Goal: Use online tool/utility: Use online tool/utility

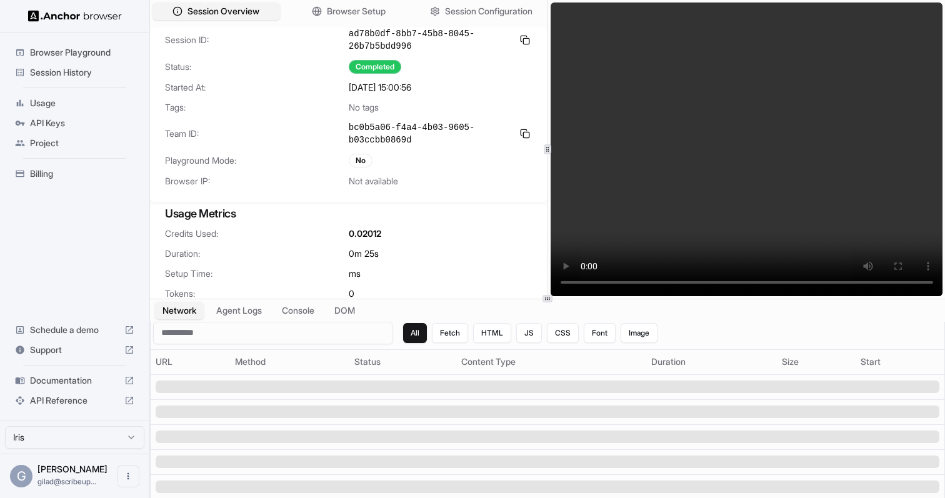
click at [747, 186] on video at bounding box center [747, 150] width 393 height 294
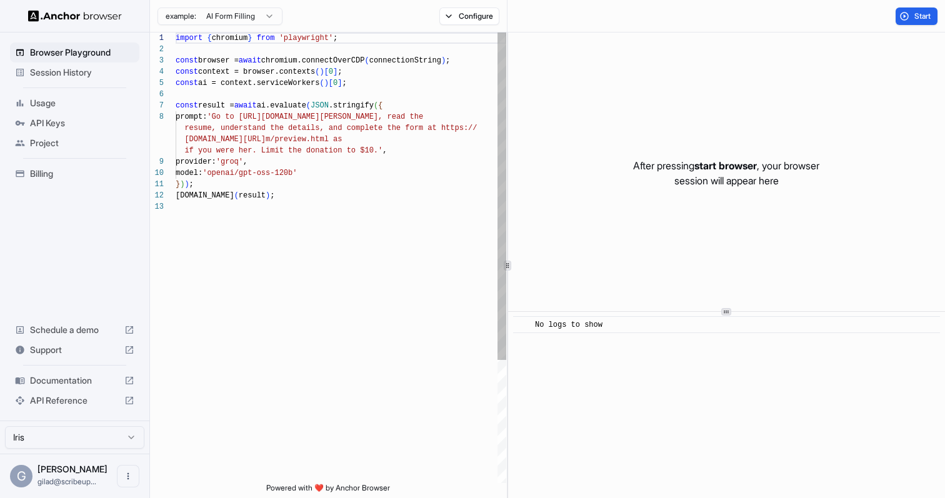
scroll to position [79, 0]
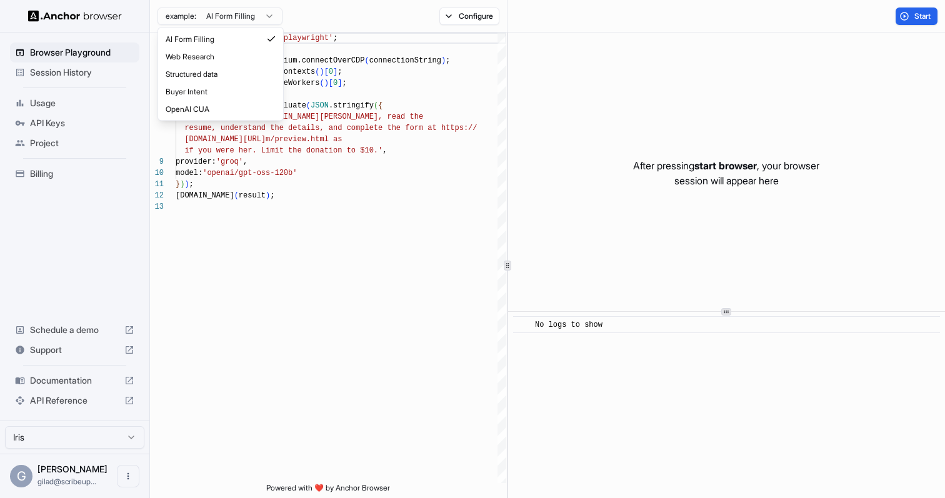
click at [251, 15] on html "Browser Playground Session History Usage API Keys Project Billing Schedule a de…" at bounding box center [472, 249] width 945 height 498
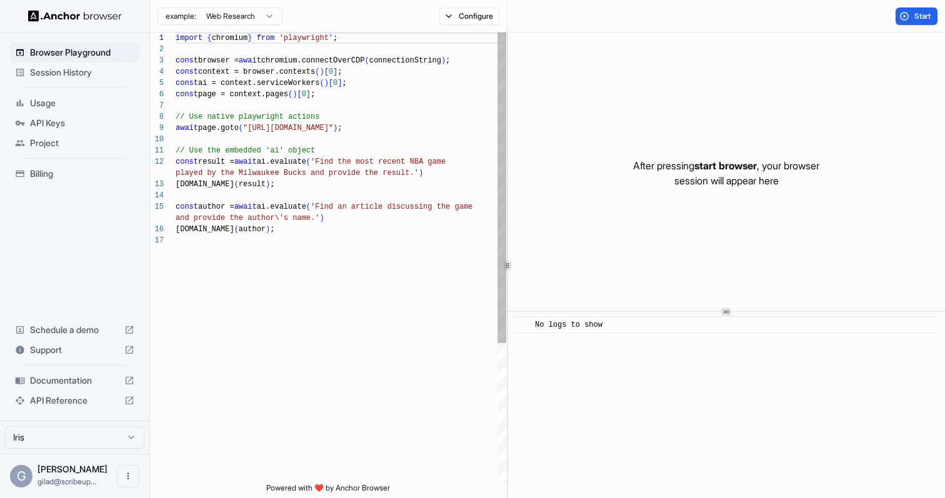
scroll to position [90, 0]
drag, startPoint x: 255, startPoint y: 129, endPoint x: 389, endPoint y: 128, distance: 133.8
click at [389, 128] on div "import { chromium } from 'playwright' ; const browser = await chromium.connectO…" at bounding box center [341, 359] width 331 height 653
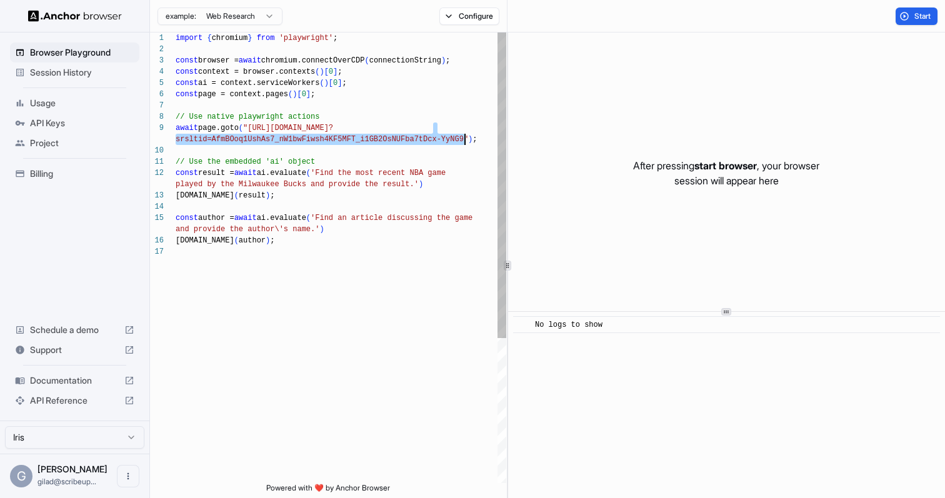
drag, startPoint x: 432, startPoint y: 130, endPoint x: 463, endPoint y: 139, distance: 32.6
click at [463, 139] on div "import { chromium } from 'playwright' ; const browser = await chromium.connectO…" at bounding box center [341, 365] width 331 height 665
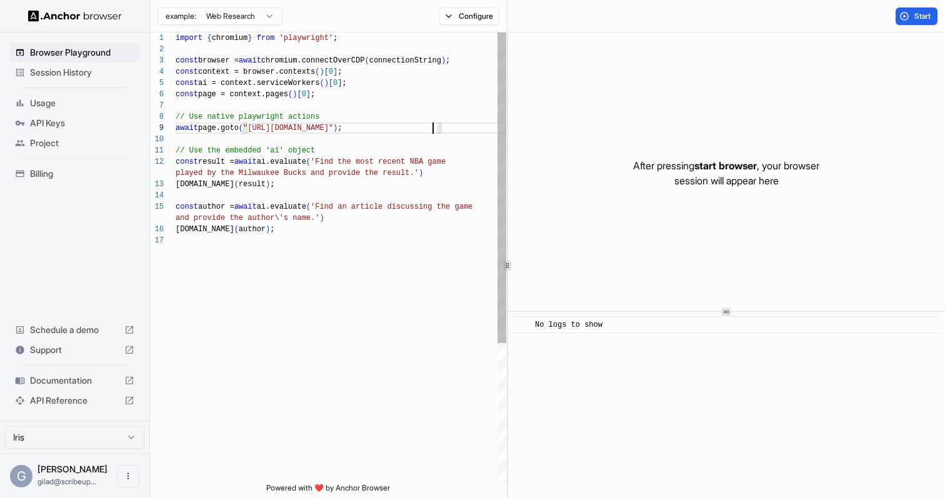
scroll to position [11, 0]
drag, startPoint x: 271, startPoint y: 163, endPoint x: 286, endPoint y: 281, distance: 118.5
click at [286, 281] on div "import { chromium } from 'playwright' ; const browser = await chromium.connectO…" at bounding box center [341, 359] width 331 height 653
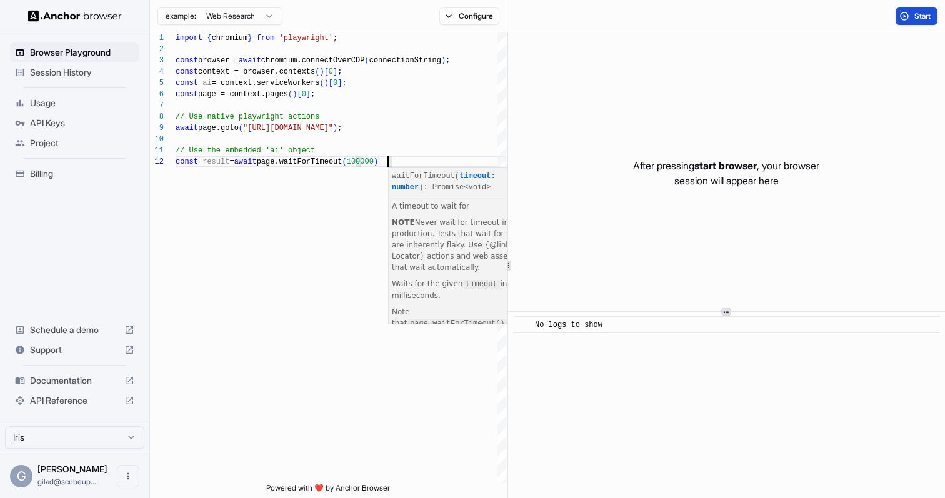
type textarea "**********"
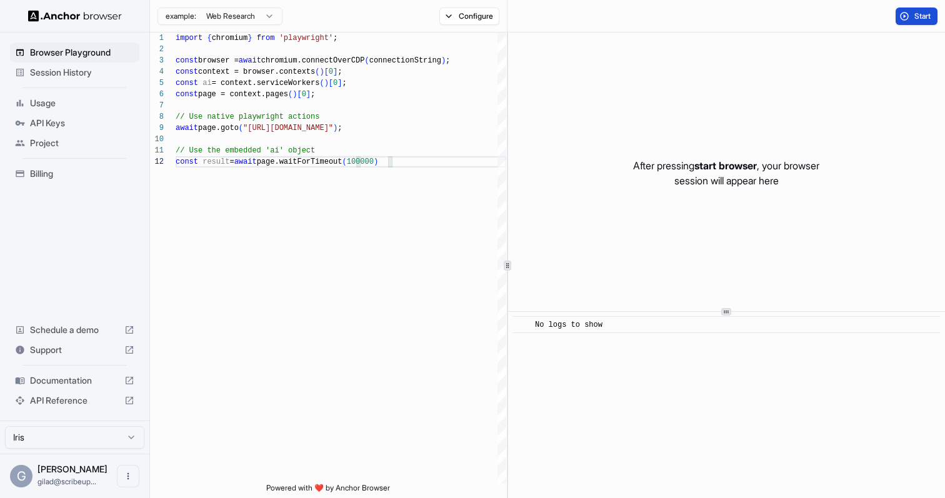
click at [928, 16] on span "Start" at bounding box center [924, 16] width 18 height 10
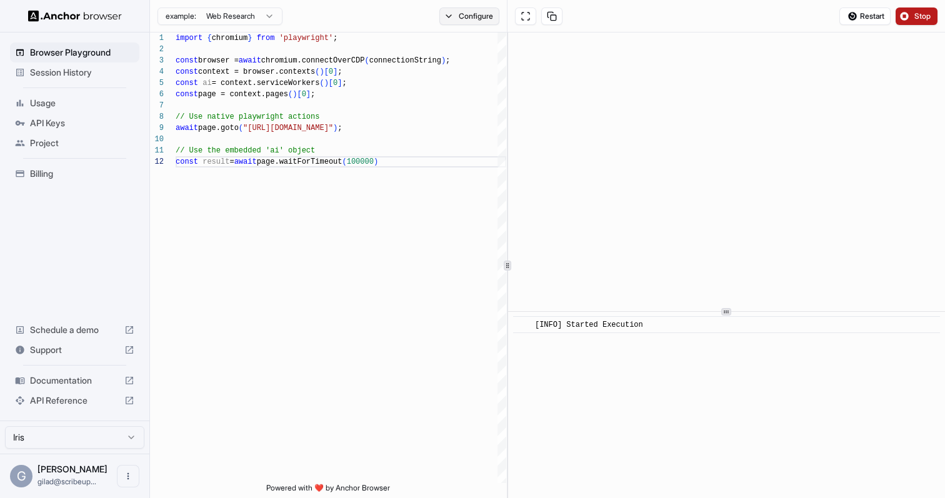
click at [465, 20] on button "Configure" at bounding box center [470, 17] width 61 height 18
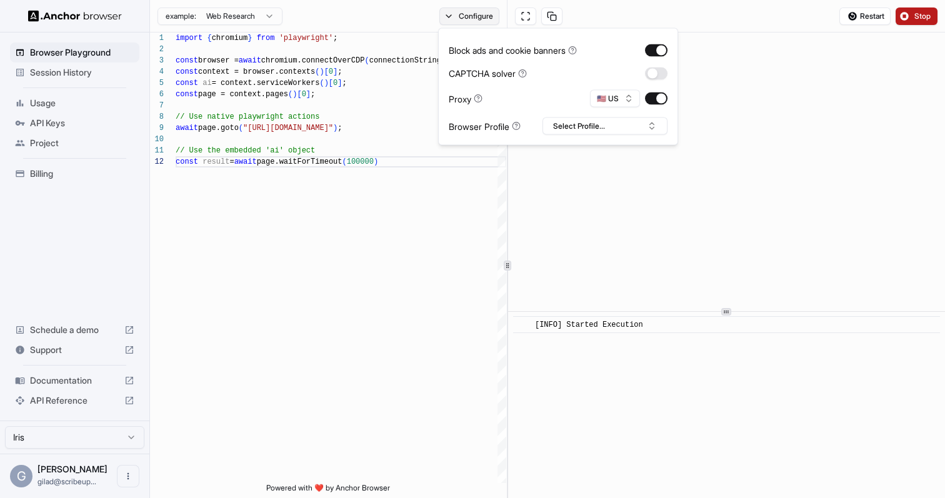
click at [466, 20] on button "Configure" at bounding box center [470, 17] width 61 height 18
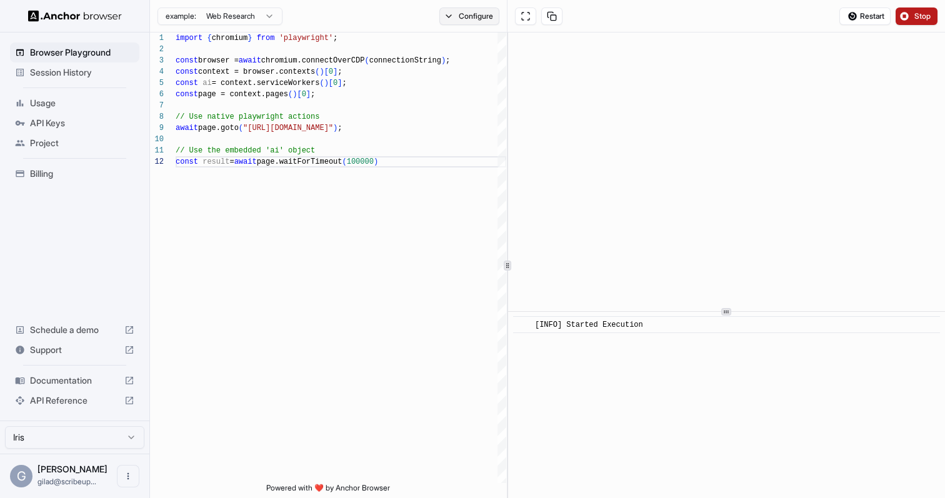
click at [461, 14] on button "Configure" at bounding box center [470, 17] width 61 height 18
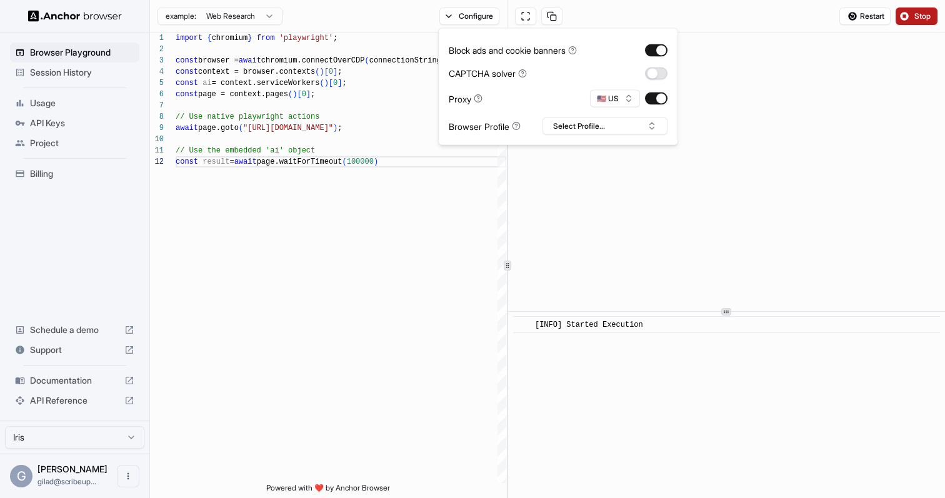
click at [663, 74] on button "button" at bounding box center [656, 73] width 23 height 13
click at [665, 94] on button "button" at bounding box center [656, 99] width 23 height 13
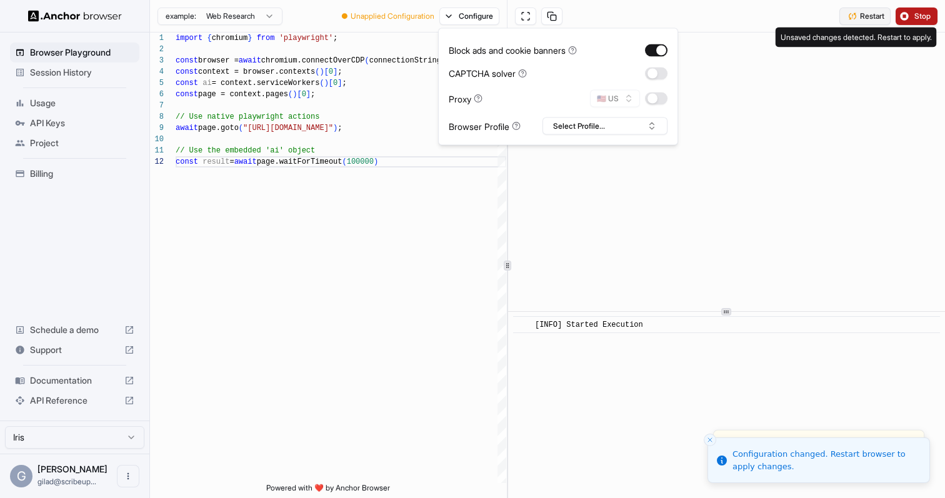
click at [882, 18] on span "Restart" at bounding box center [872, 16] width 24 height 10
